Goal: Task Accomplishment & Management: Manage account settings

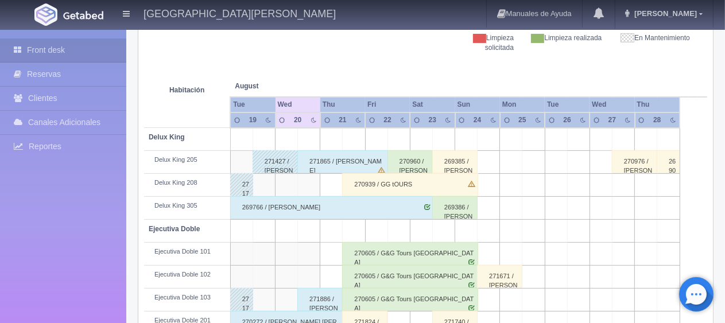
scroll to position [230, 0]
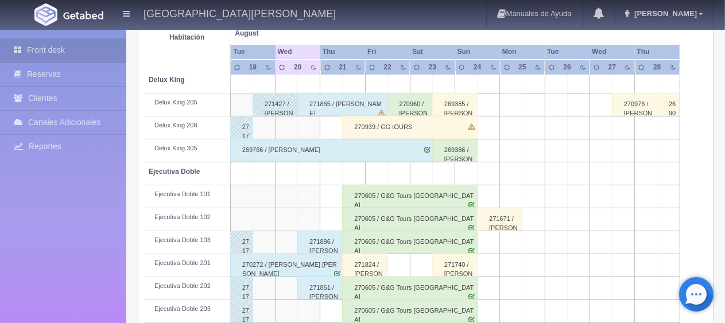
click at [355, 105] on div "271865 / [PERSON_NAME]" at bounding box center [342, 104] width 91 height 23
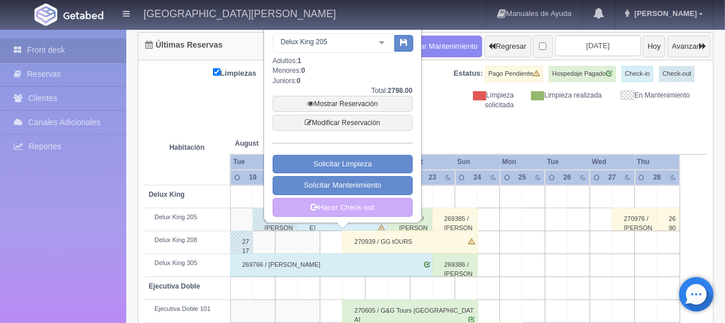
scroll to position [57, 0]
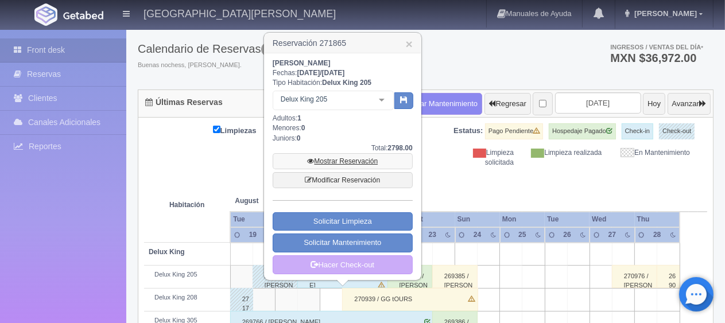
click at [348, 163] on link "Mostrar Reservación" at bounding box center [343, 161] width 140 height 16
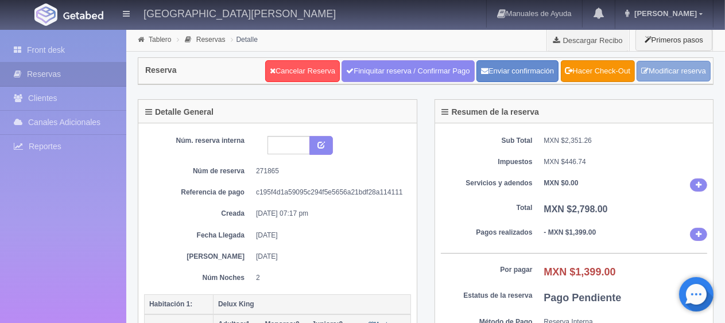
click at [689, 73] on link "Modificar reserva" at bounding box center [674, 71] width 74 height 21
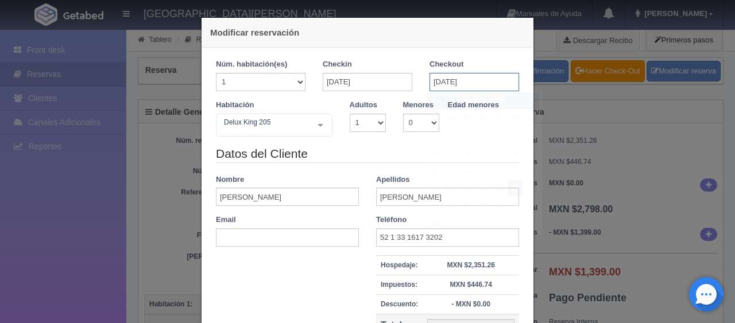
click at [457, 77] on input "[DATE]" at bounding box center [475, 82] width 90 height 18
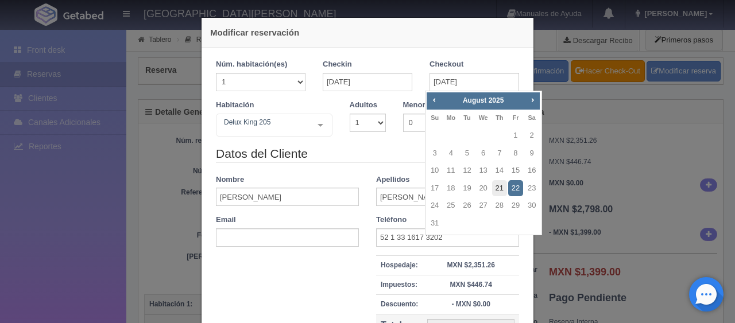
click at [498, 185] on link "21" at bounding box center [499, 188] width 15 height 17
type input "[DATE]"
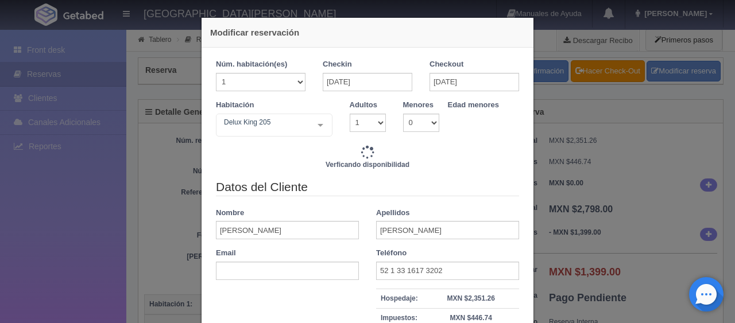
type input "1299.00"
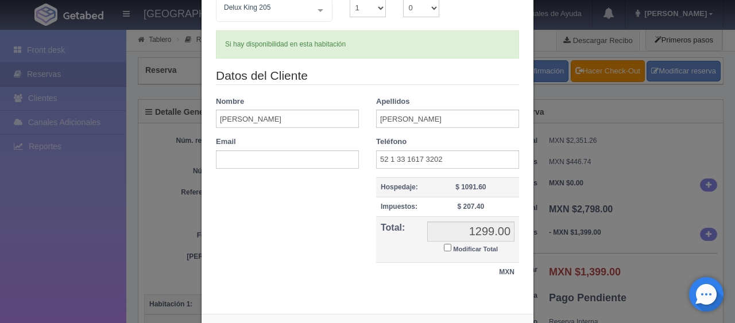
scroll to position [163, 0]
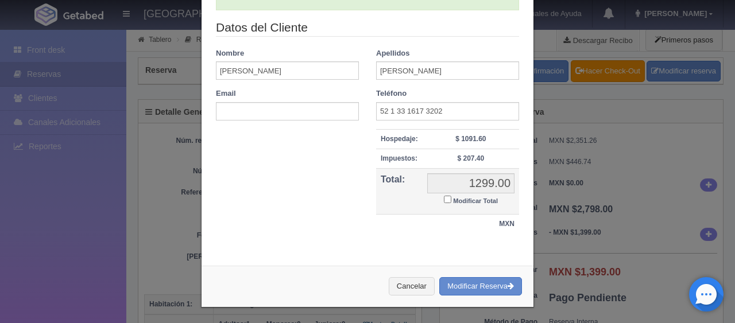
click at [444, 198] on input "Modificar Total" at bounding box center [447, 199] width 7 height 7
checkbox input "true"
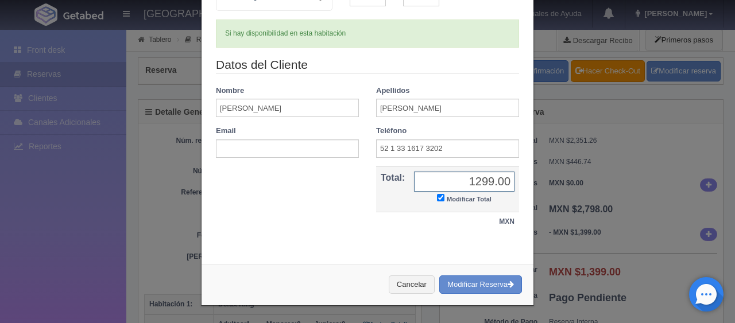
scroll to position [124, 0]
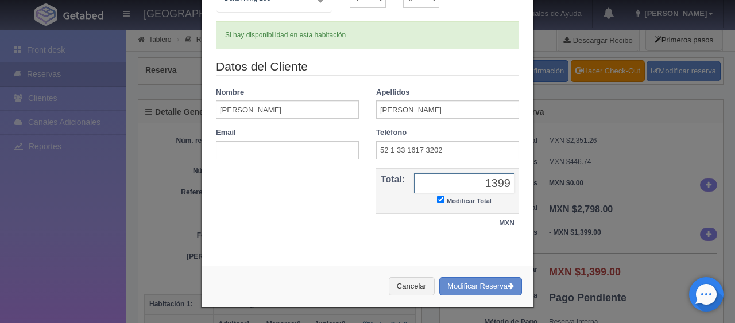
type input "1399.00"
click at [448, 284] on button "Modificar Reserva" at bounding box center [480, 286] width 83 height 19
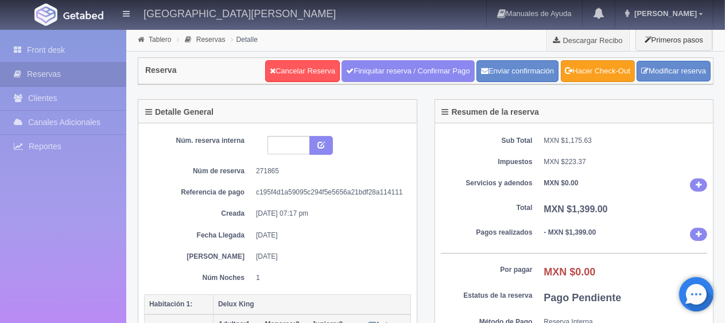
click at [593, 66] on link "Hacer Check-Out" at bounding box center [598, 71] width 74 height 22
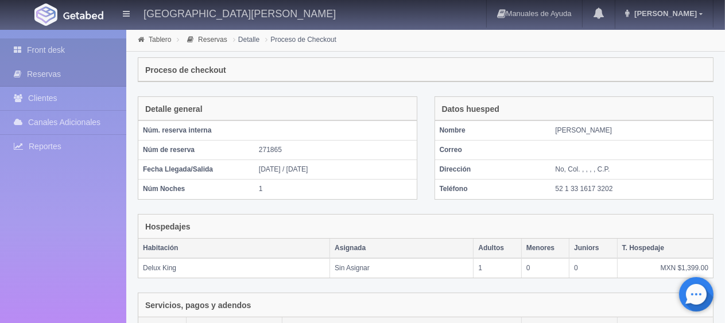
click at [94, 40] on link "Front desk" at bounding box center [63, 50] width 126 height 24
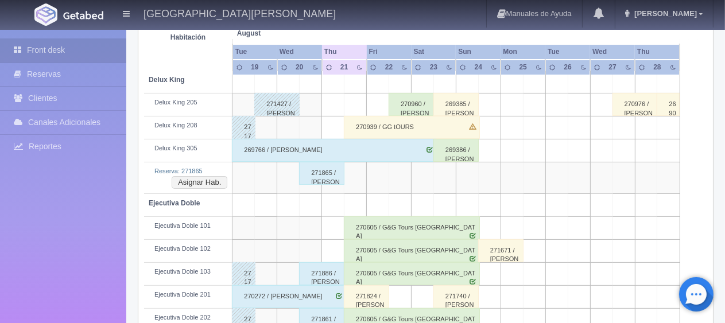
scroll to position [230, 0]
click at [208, 184] on button "Asignar Hab." at bounding box center [200, 182] width 56 height 13
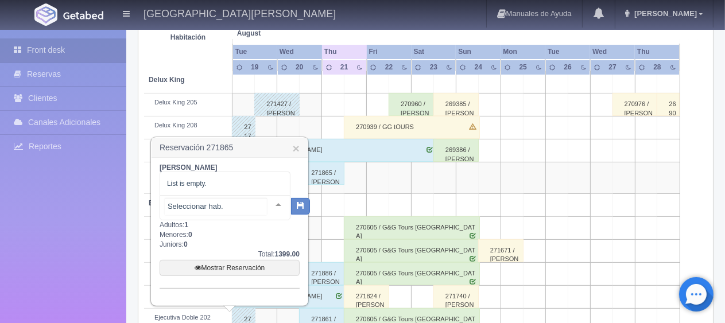
click at [267, 207] on div at bounding box center [278, 204] width 23 height 17
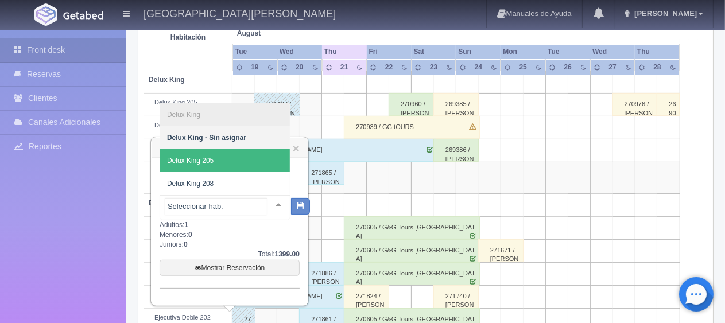
click at [242, 157] on span "Delux King 205" at bounding box center [225, 160] width 130 height 23
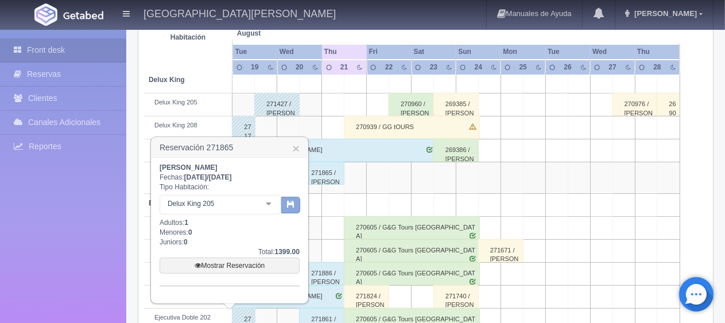
click at [297, 205] on button "button" at bounding box center [290, 205] width 19 height 17
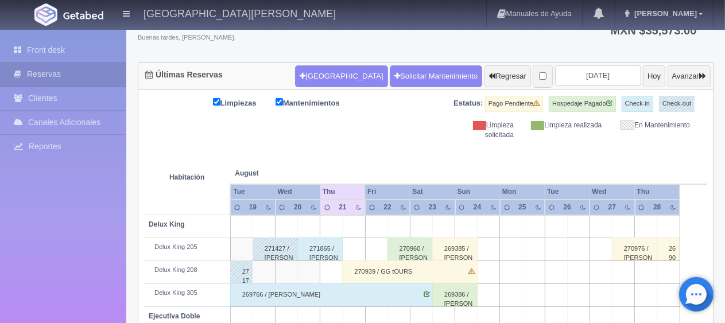
scroll to position [85, 0]
click at [316, 247] on div "271865 / [PERSON_NAME]" at bounding box center [319, 249] width 45 height 23
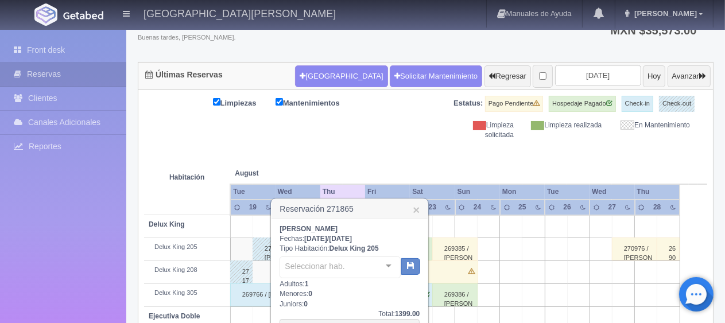
scroll to position [200, 0]
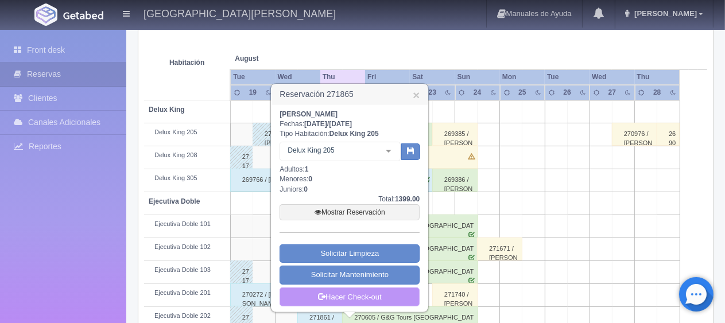
click at [361, 292] on link "Hacer Check-out" at bounding box center [350, 298] width 140 height 20
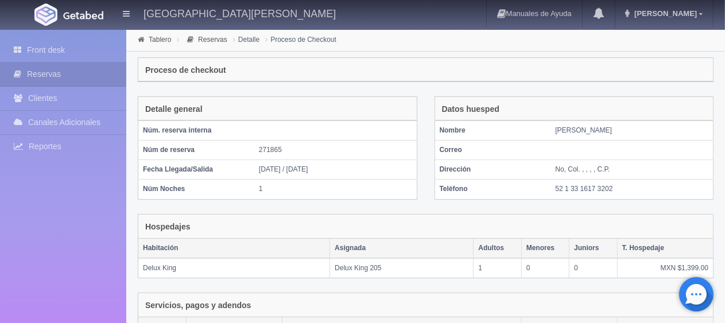
scroll to position [194, 0]
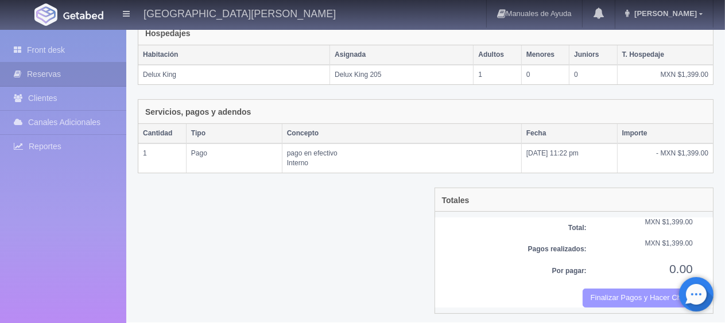
click at [605, 289] on button "Finalizar Pagos y Hacer Checkout" at bounding box center [638, 298] width 110 height 19
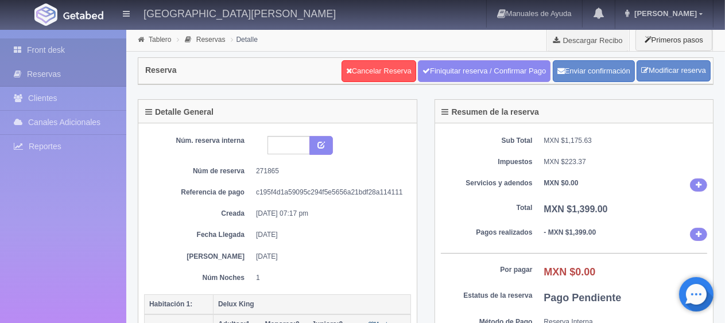
click at [57, 43] on link "Front desk" at bounding box center [63, 50] width 126 height 24
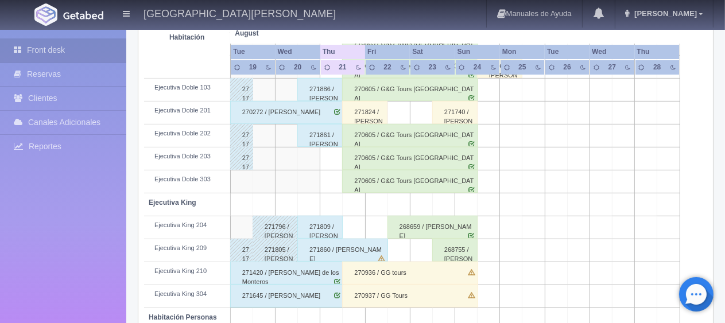
scroll to position [497, 0]
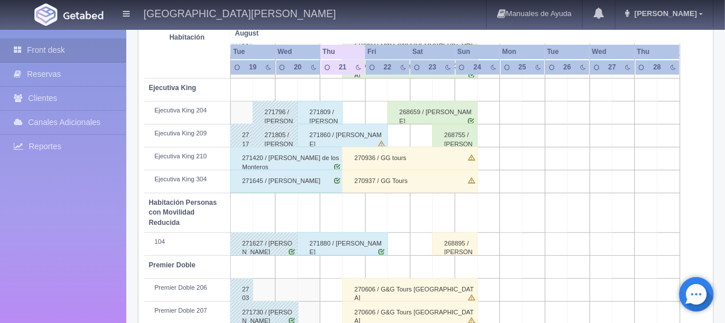
click at [328, 244] on div "271880 / [PERSON_NAME]" at bounding box center [342, 244] width 91 height 23
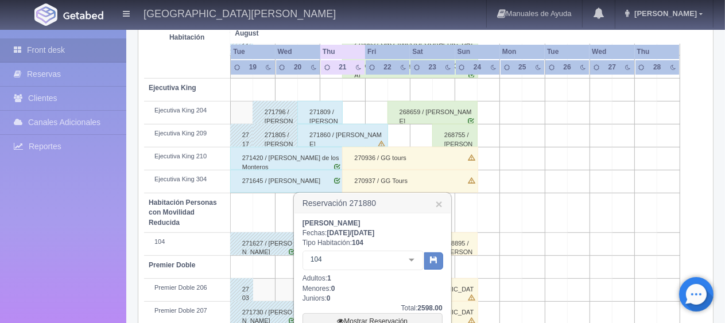
scroll to position [555, 0]
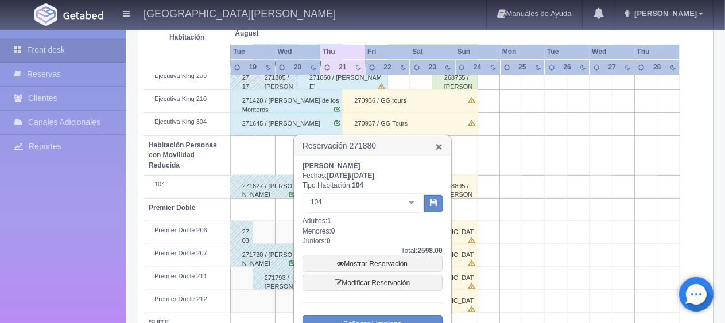
click at [439, 147] on link "×" at bounding box center [439, 147] width 7 height 12
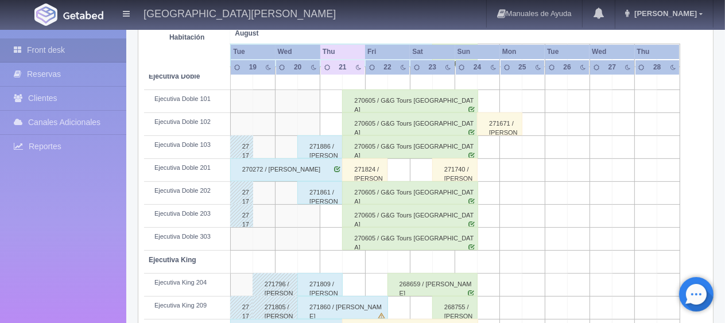
scroll to position [440, 0]
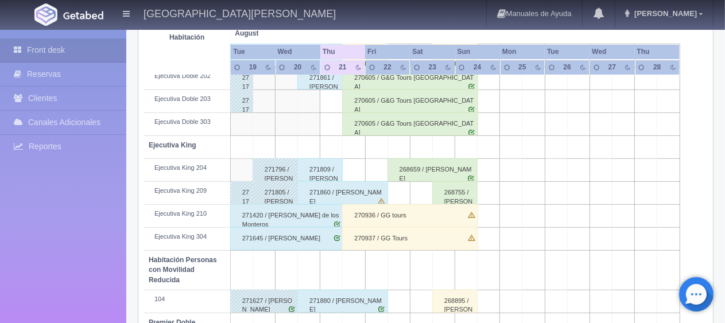
click at [301, 234] on div "271645 / [PERSON_NAME]" at bounding box center [287, 238] width 114 height 23
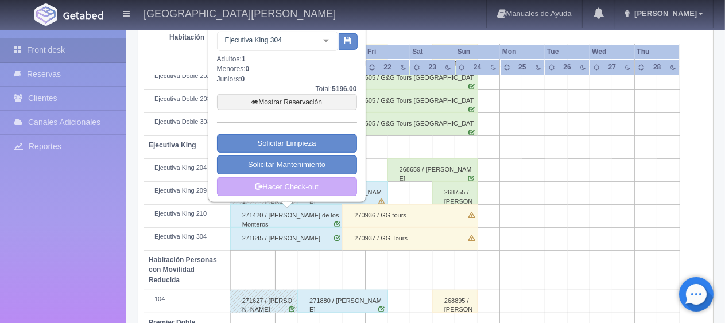
scroll to position [325, 0]
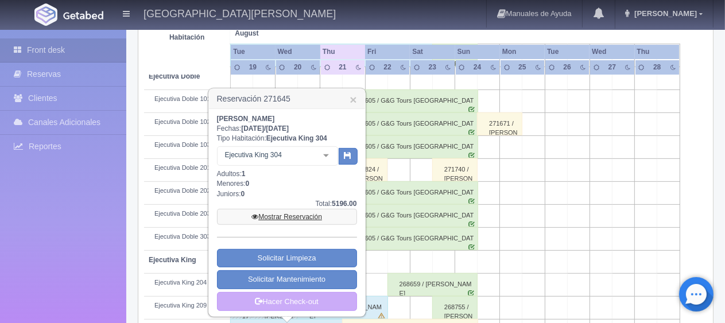
click at [303, 216] on link "Mostrar Reservación" at bounding box center [287, 217] width 140 height 16
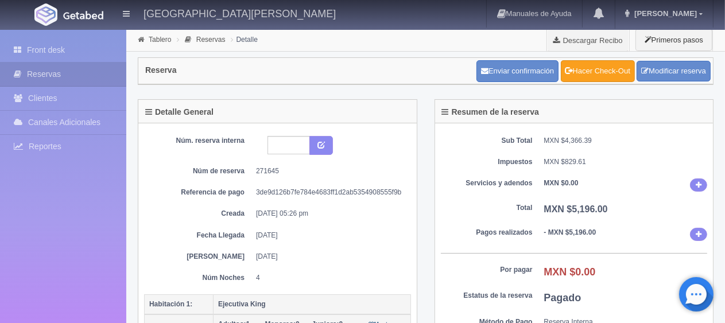
click at [594, 79] on link "Hacer Check-Out" at bounding box center [598, 71] width 74 height 22
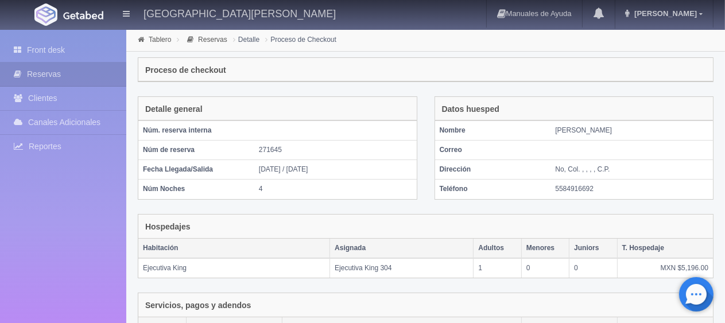
scroll to position [194, 0]
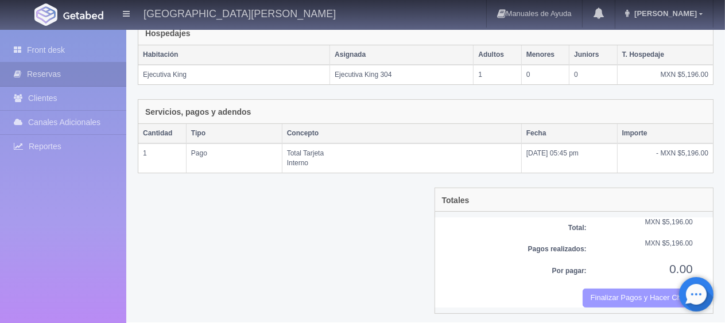
click at [616, 297] on button "Finalizar Pagos y Hacer Checkout" at bounding box center [638, 298] width 110 height 19
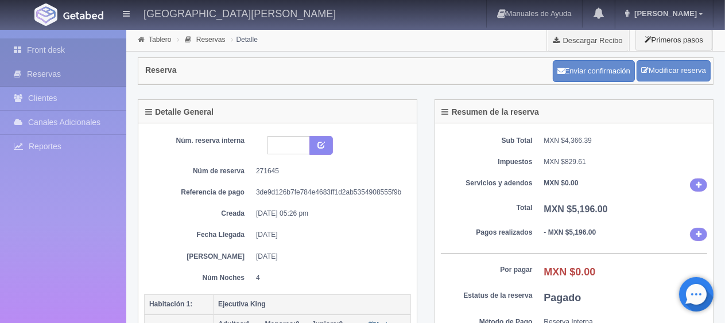
click at [52, 49] on link "Front desk" at bounding box center [63, 50] width 126 height 24
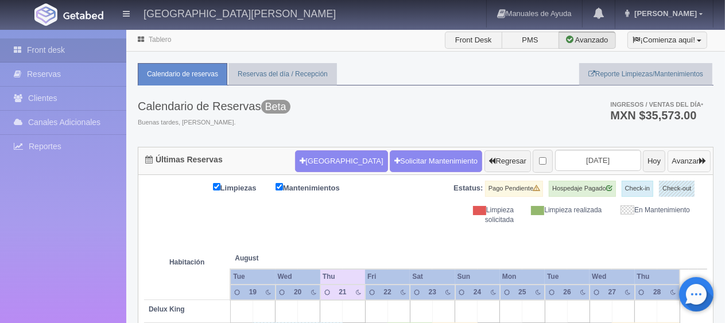
click at [678, 159] on button "Avanzar" at bounding box center [689, 161] width 43 height 22
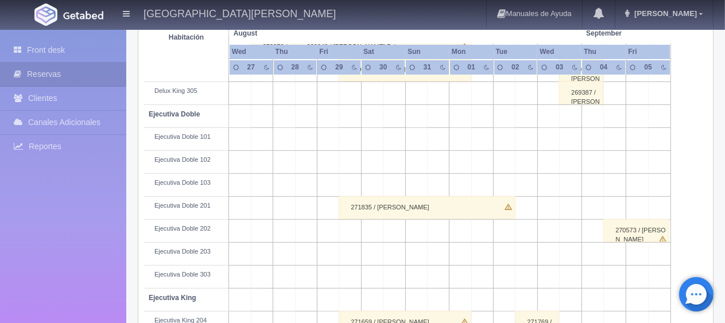
scroll to position [345, 0]
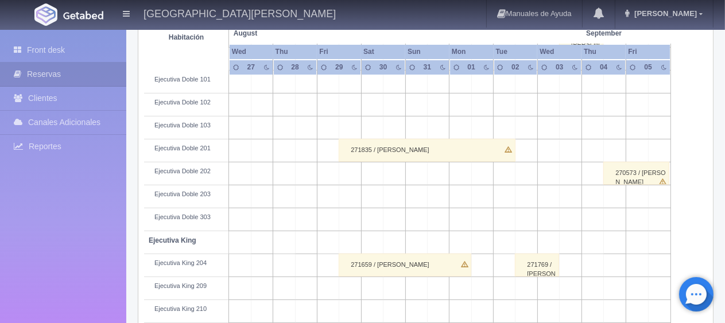
click at [427, 146] on div "271835 / Linda Jimenez" at bounding box center [427, 150] width 176 height 23
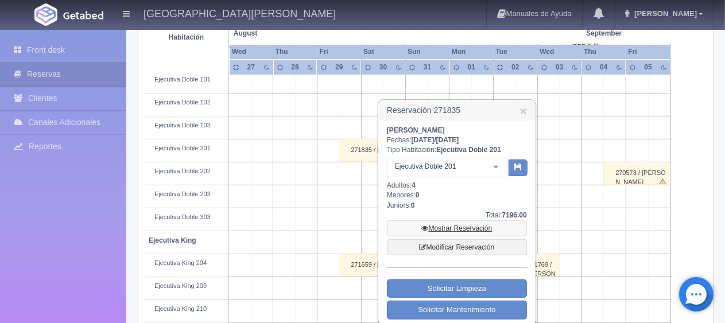
click at [469, 229] on link "Mostrar Reservación" at bounding box center [457, 229] width 140 height 16
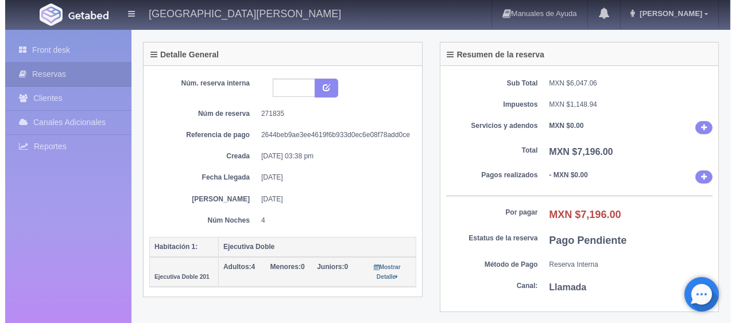
scroll to position [115, 0]
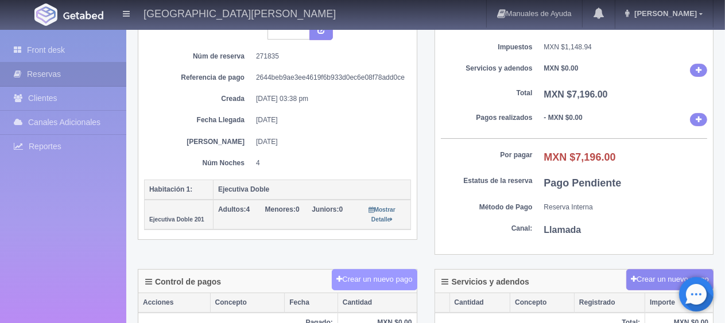
click at [408, 274] on button "Crear un nuevo pago" at bounding box center [374, 279] width 85 height 21
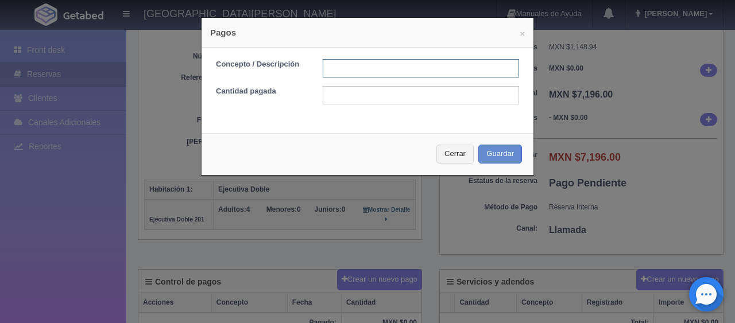
click at [359, 73] on input "text" at bounding box center [421, 68] width 196 height 18
type input "transferencia"
click at [355, 85] on form "Concepto / Descripción transferencia Cantidad pagada" at bounding box center [367, 81] width 303 height 45
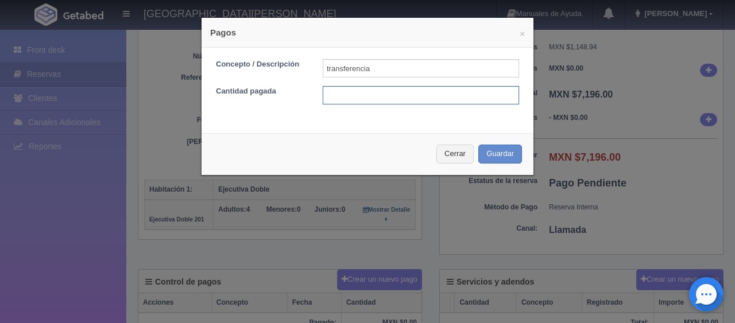
click at [357, 99] on input "text" at bounding box center [421, 95] width 196 height 18
type input "3598"
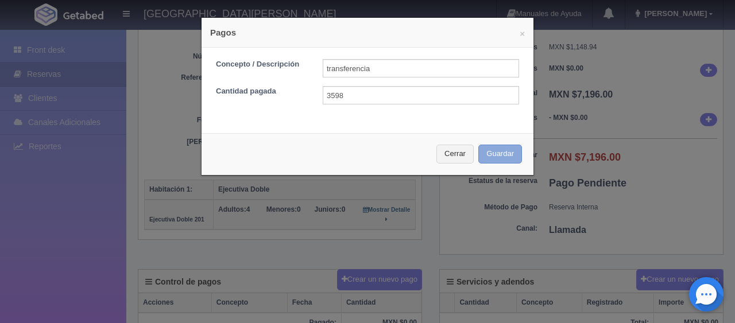
click at [496, 157] on button "Guardar" at bounding box center [500, 154] width 44 height 19
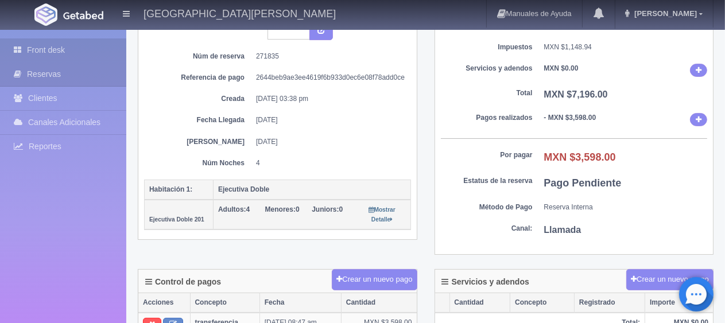
scroll to position [115, 0]
click at [22, 47] on icon at bounding box center [20, 49] width 13 height 11
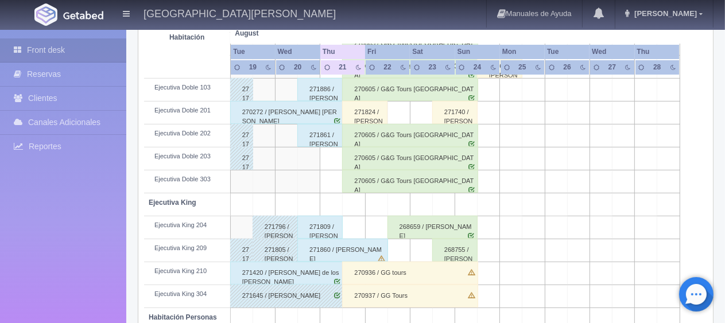
scroll to position [440, 0]
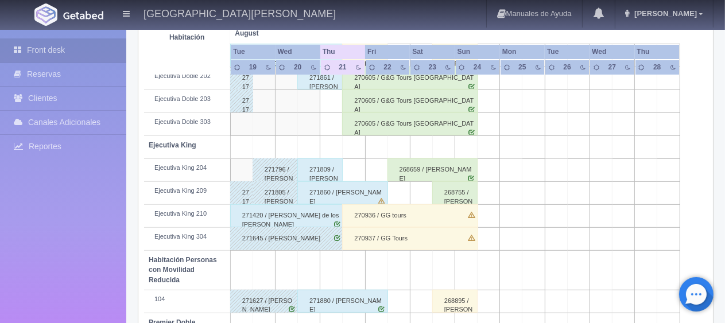
click at [334, 166] on div "271809 / [PERSON_NAME] De [PERSON_NAME]" at bounding box center [319, 169] width 45 height 23
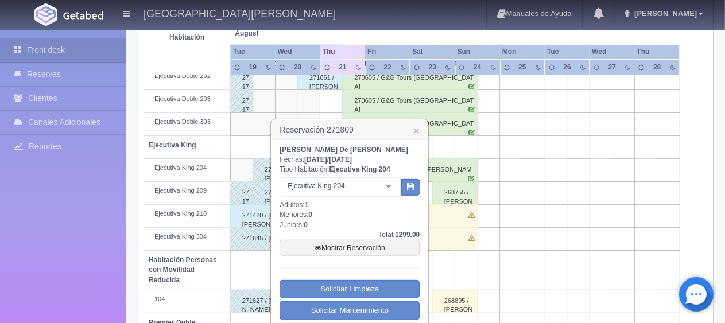
scroll to position [497, 0]
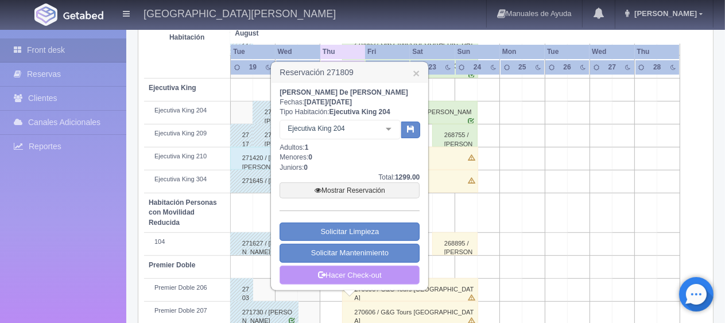
click at [368, 273] on link "Hacer Check-out" at bounding box center [350, 276] width 140 height 20
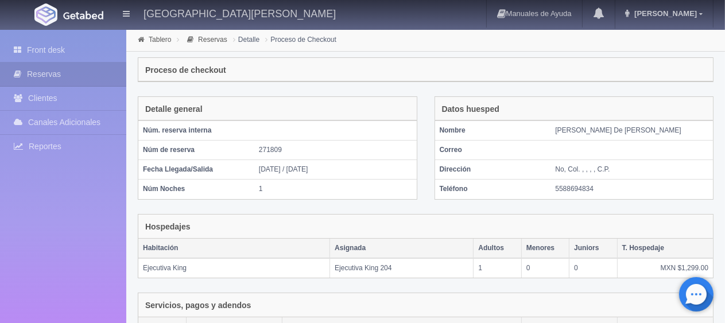
scroll to position [194, 0]
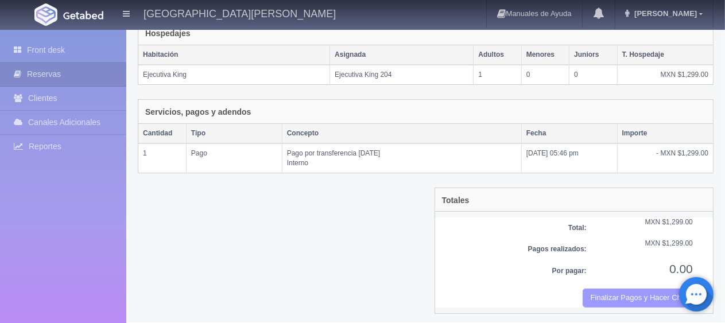
click at [604, 291] on button "Finalizar Pagos y Hacer Checkout" at bounding box center [638, 298] width 110 height 19
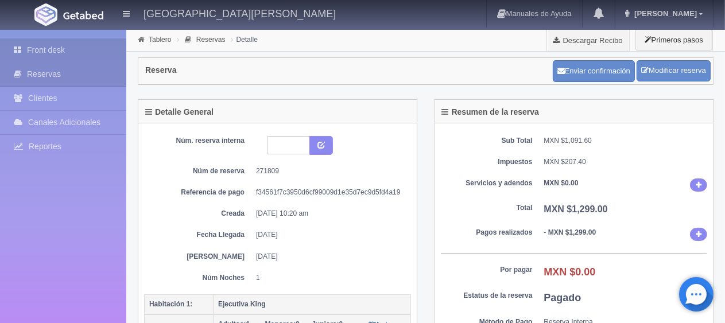
click at [74, 53] on link "Front desk" at bounding box center [63, 50] width 126 height 24
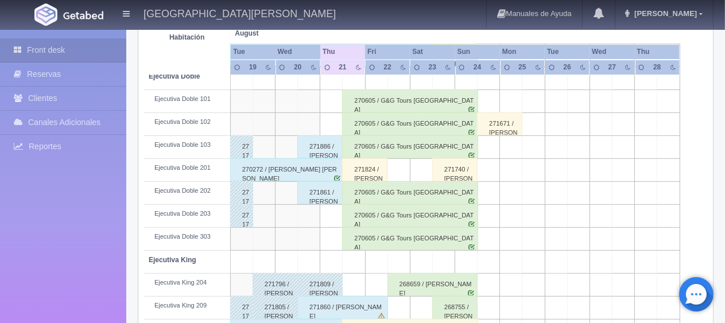
scroll to position [153, 0]
